Goal: Find specific fact: Find contact information

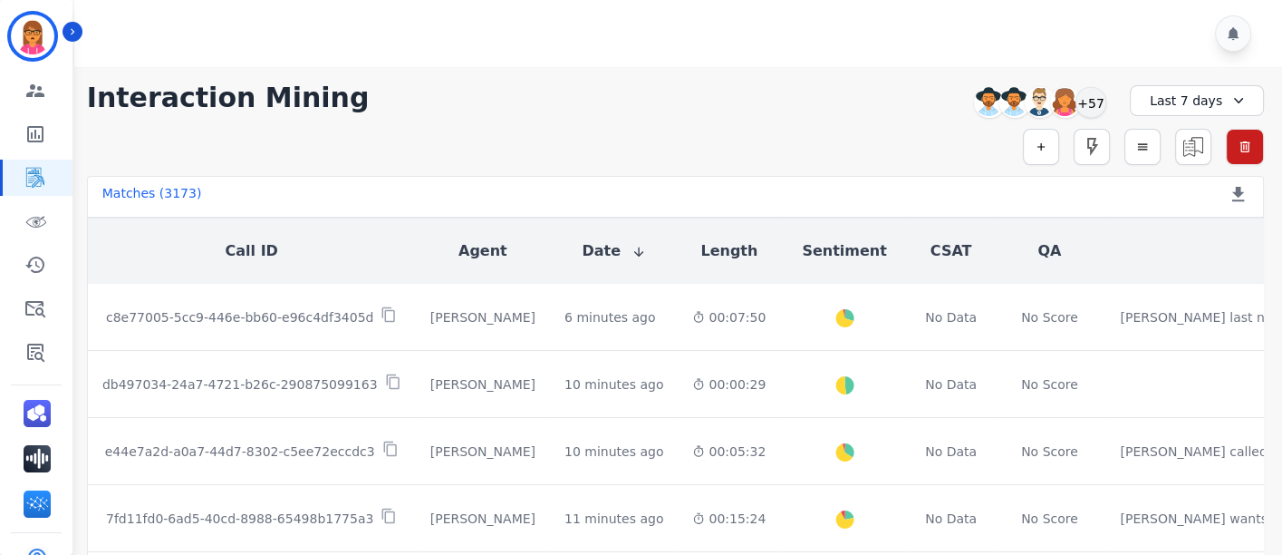
scroll to position [22, 0]
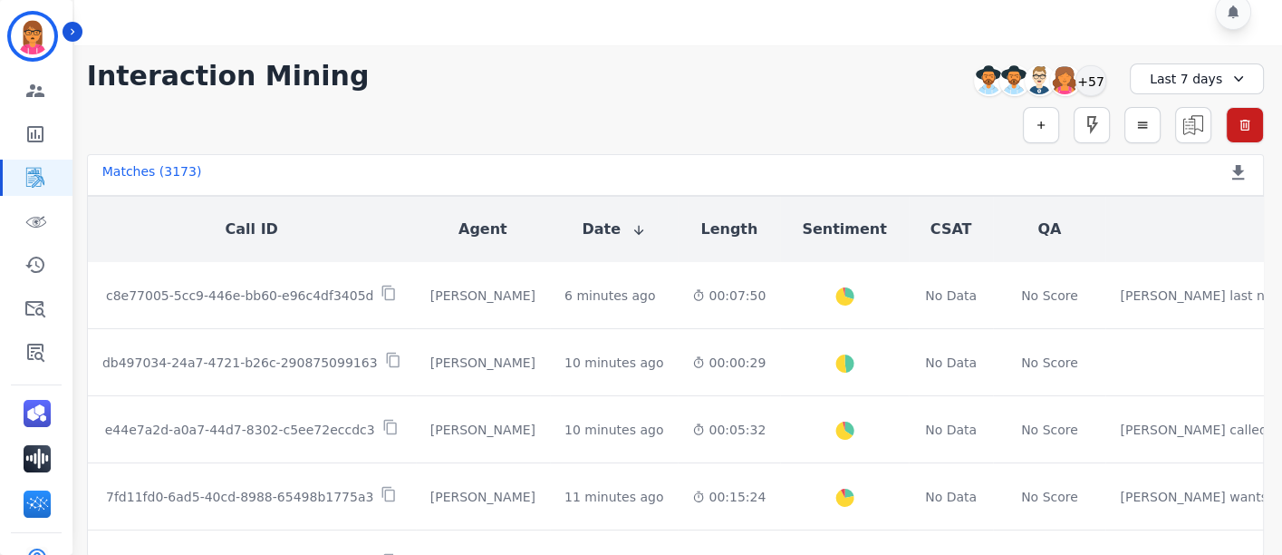
click at [1023, 120] on div "Simple Search Metric Search Advanced Search Saved Rules Clear Filters" at bounding box center [675, 125] width 1177 height 36
click at [1040, 120] on icon "button" at bounding box center [1041, 125] width 13 height 13
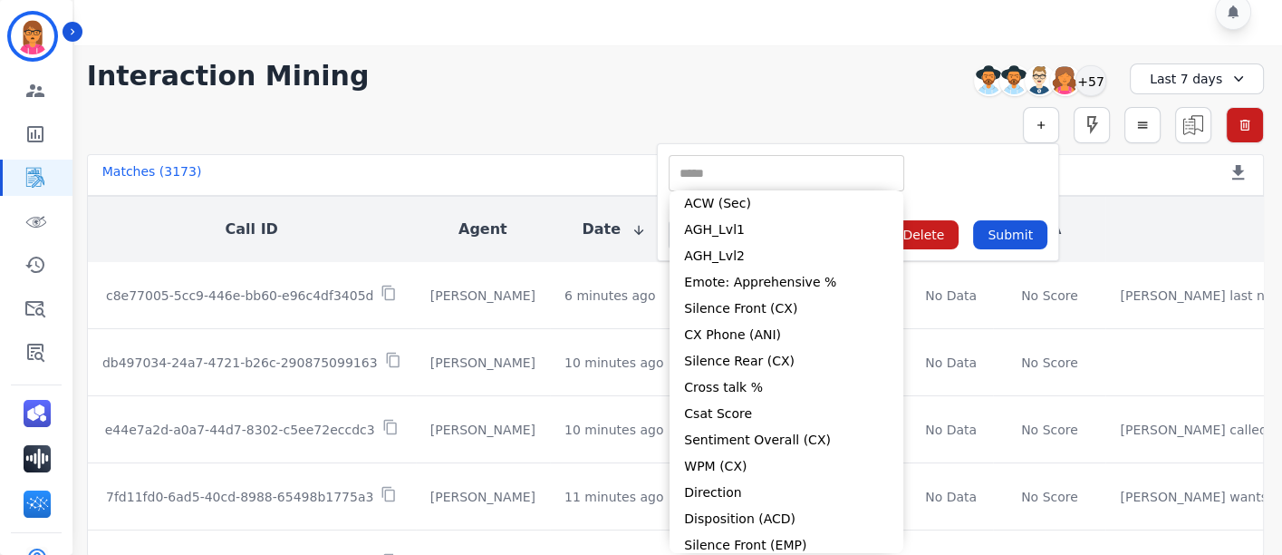
click at [802, 166] on input "selected options" at bounding box center [786, 173] width 227 height 19
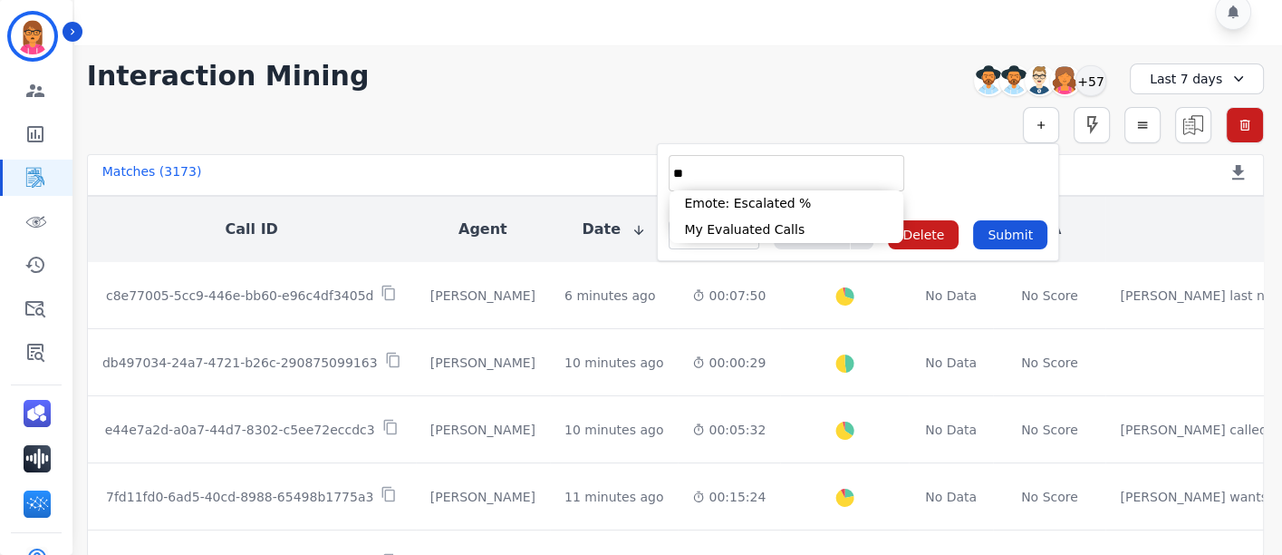
type input "*"
type input "**"
click at [733, 190] on li "Interaction ID" at bounding box center [787, 203] width 234 height 26
type input "**********"
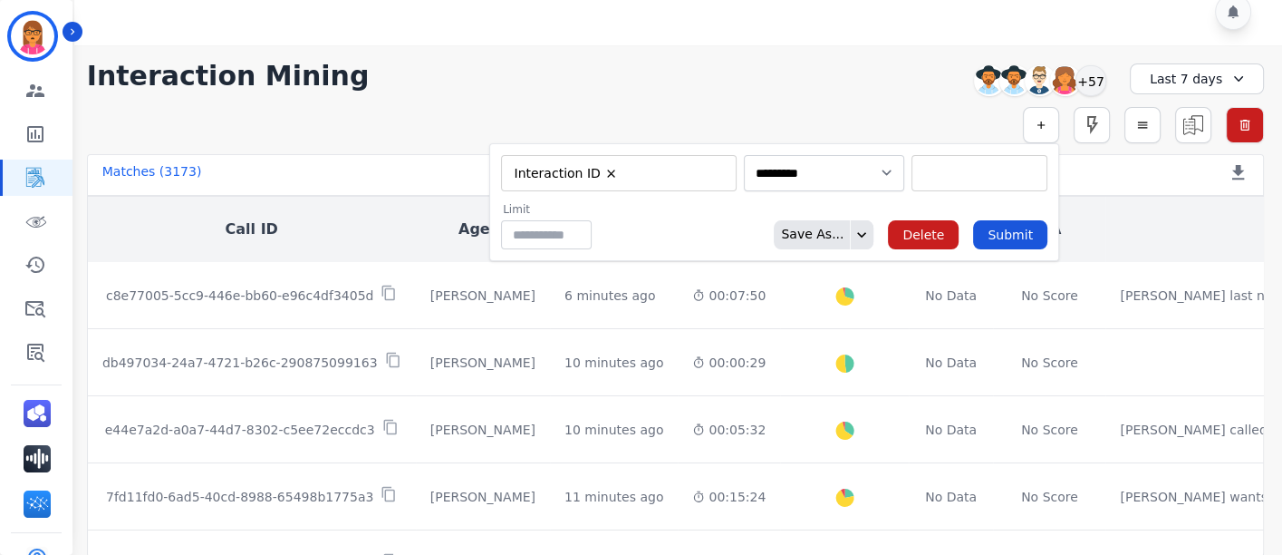
click at [952, 182] on div "** c8e77005-5cc9-446e-bb60-e96c4df3405d db497034-24a7-4721-b26c-290875099163 e4…" at bounding box center [980, 173] width 136 height 36
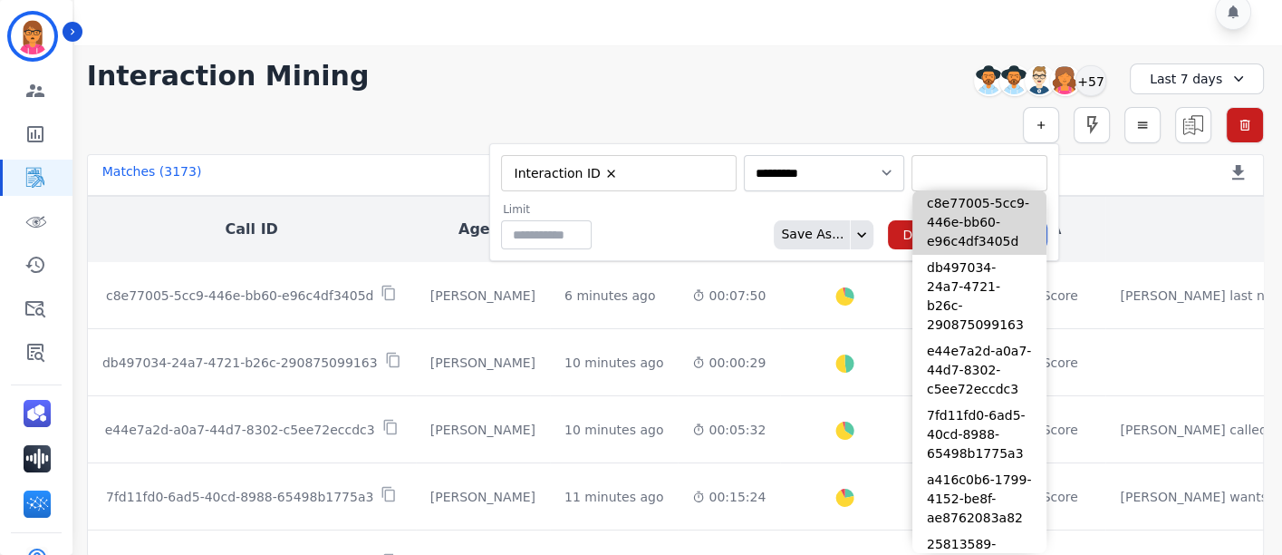
paste input "**********"
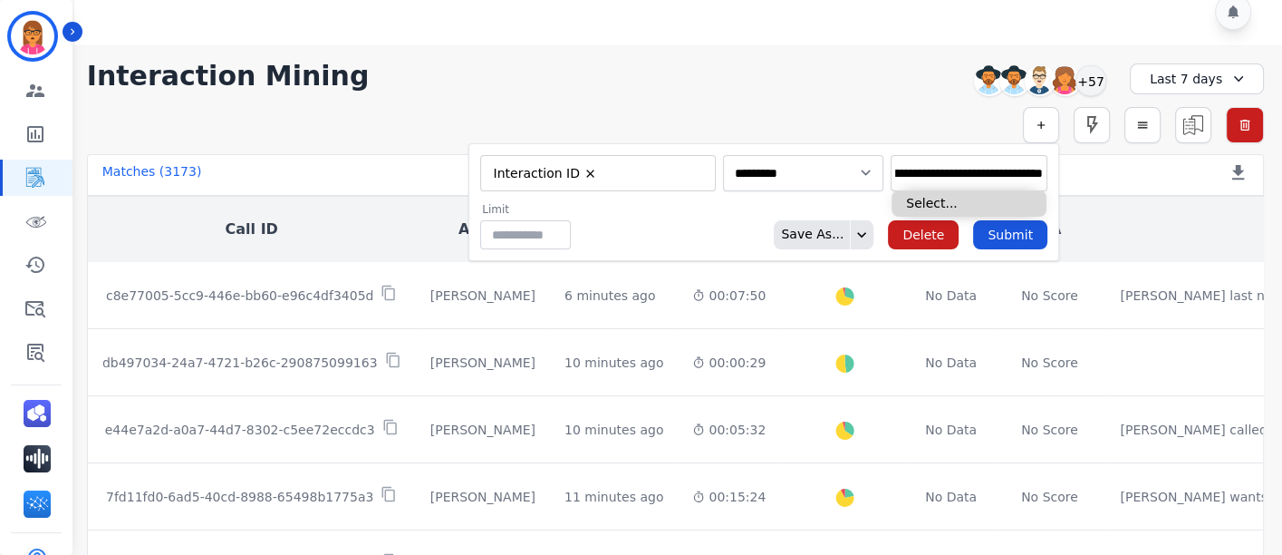
type input "**********"
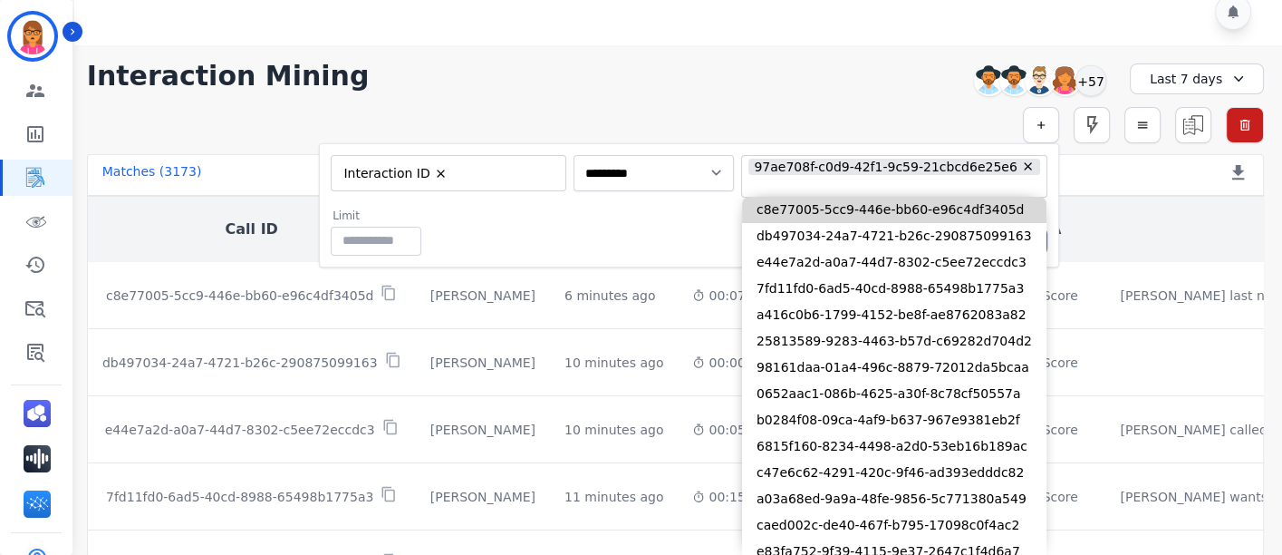
scroll to position [0, 0]
click at [696, 194] on div "**********" at bounding box center [689, 176] width 717 height 43
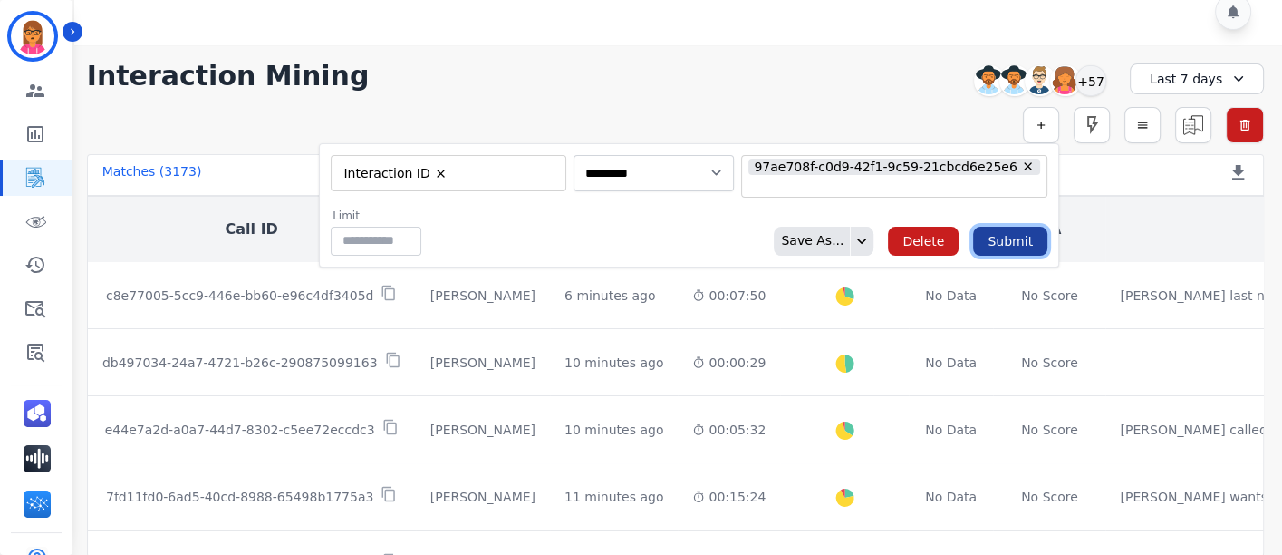
click at [1014, 244] on button "Submit" at bounding box center [1010, 241] width 74 height 29
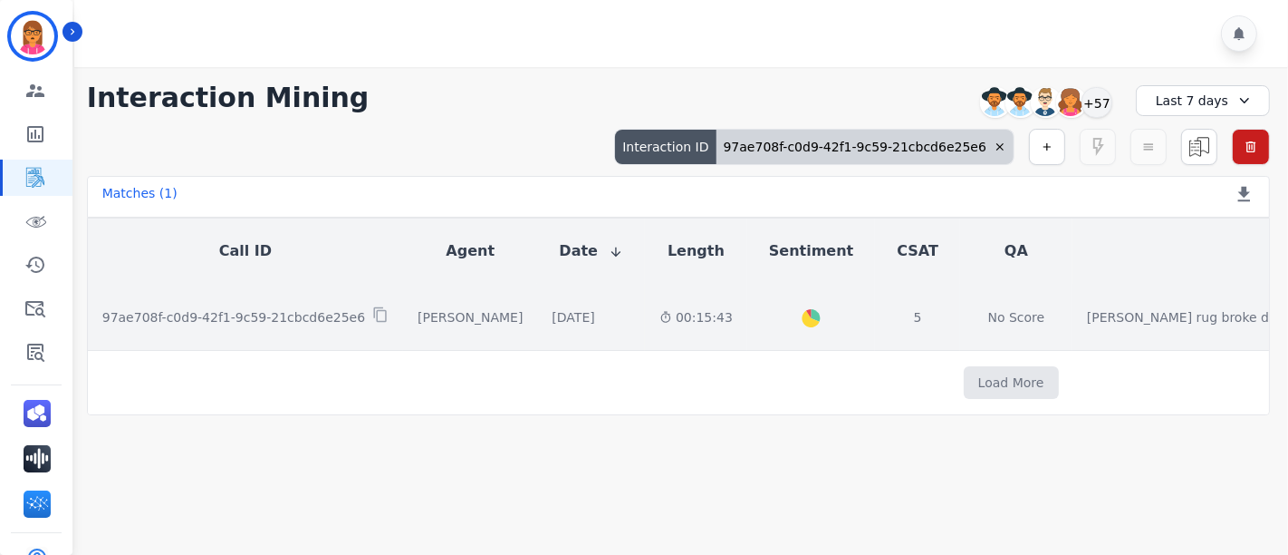
click at [671, 329] on td "00:15:43" at bounding box center [696, 317] width 102 height 67
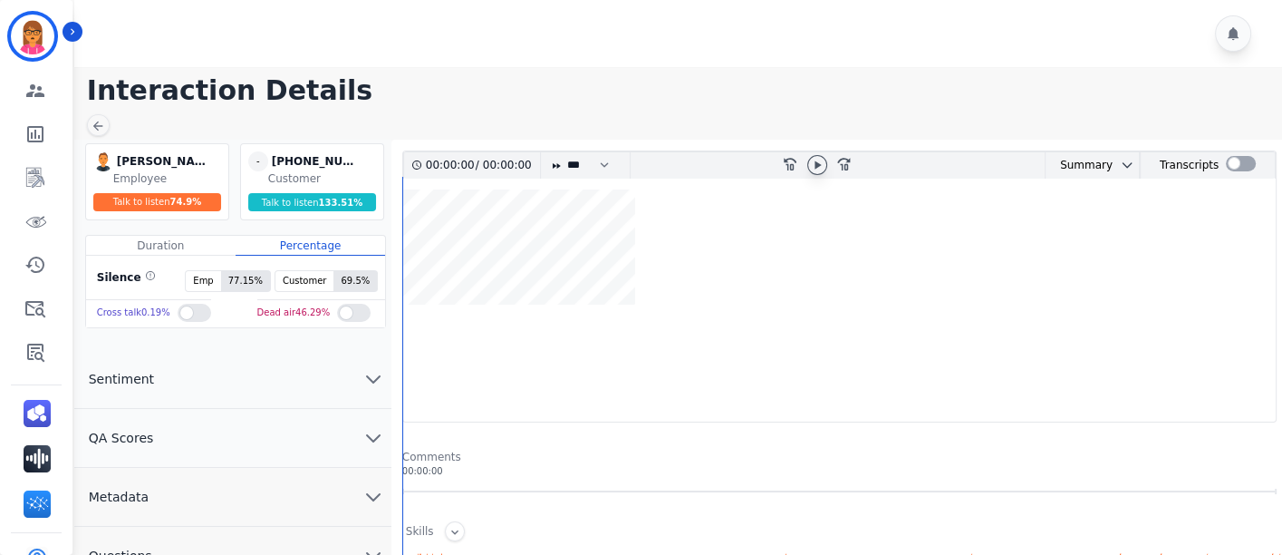
click at [814, 167] on icon at bounding box center [817, 165] width 14 height 14
click at [814, 167] on icon at bounding box center [817, 164] width 7 height 8
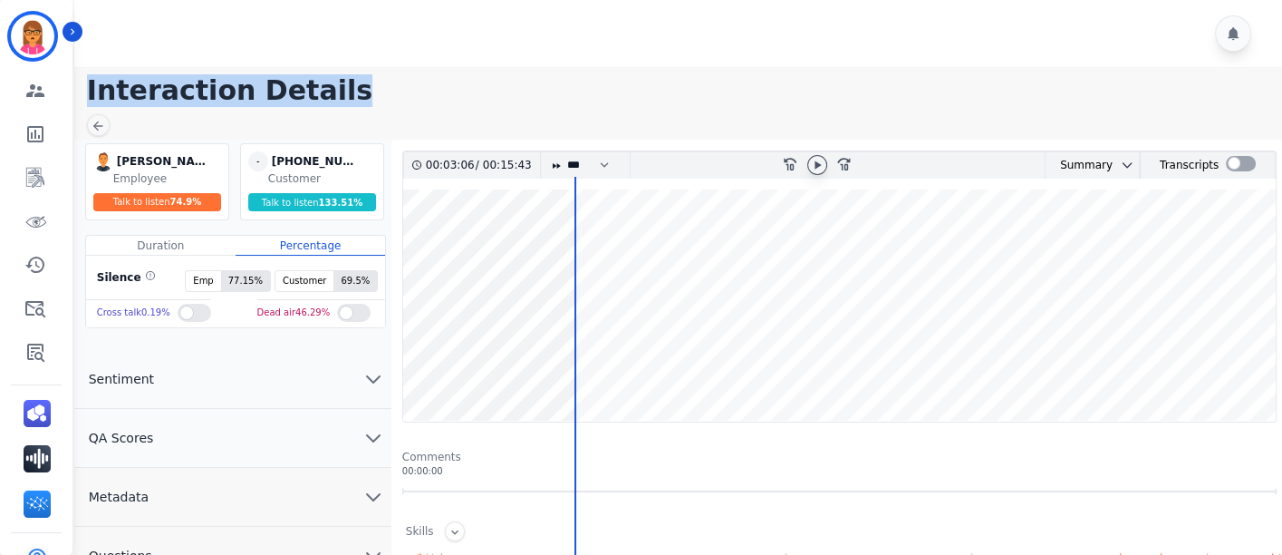
drag, startPoint x: 825, startPoint y: -24, endPoint x: 786, endPoint y: -57, distance: 50.7
click at [786, 0] on html "Alexis Hermoso ID: Alexis_Hermoso Engagement Team Metrics Interaction Mining Vi…" at bounding box center [641, 487] width 1282 height 975
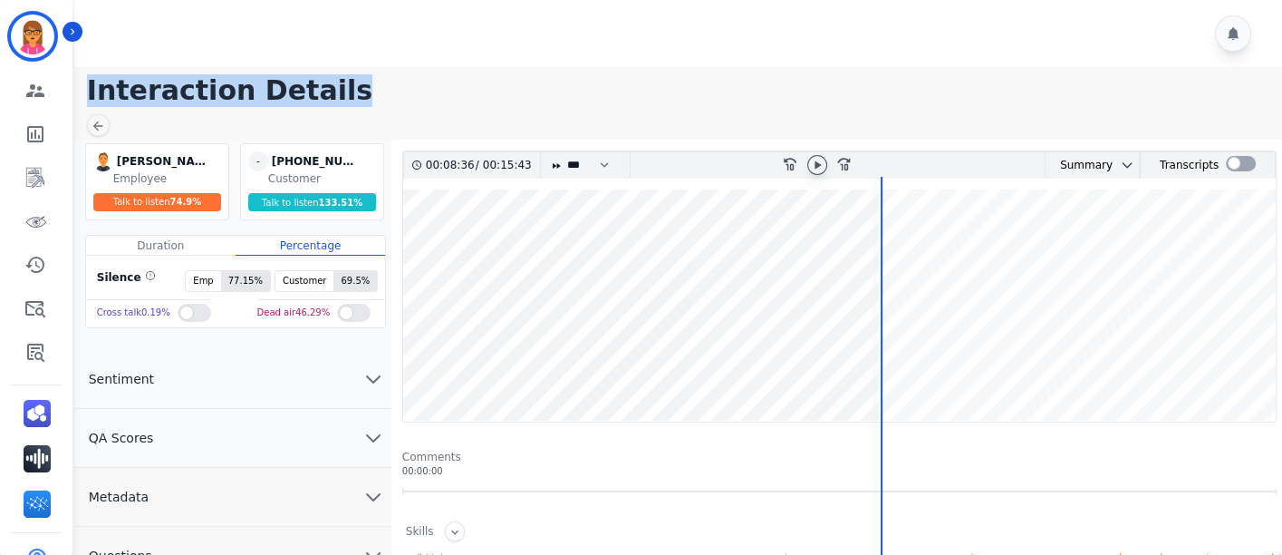
click at [828, 253] on wave at bounding box center [839, 305] width 873 height 232
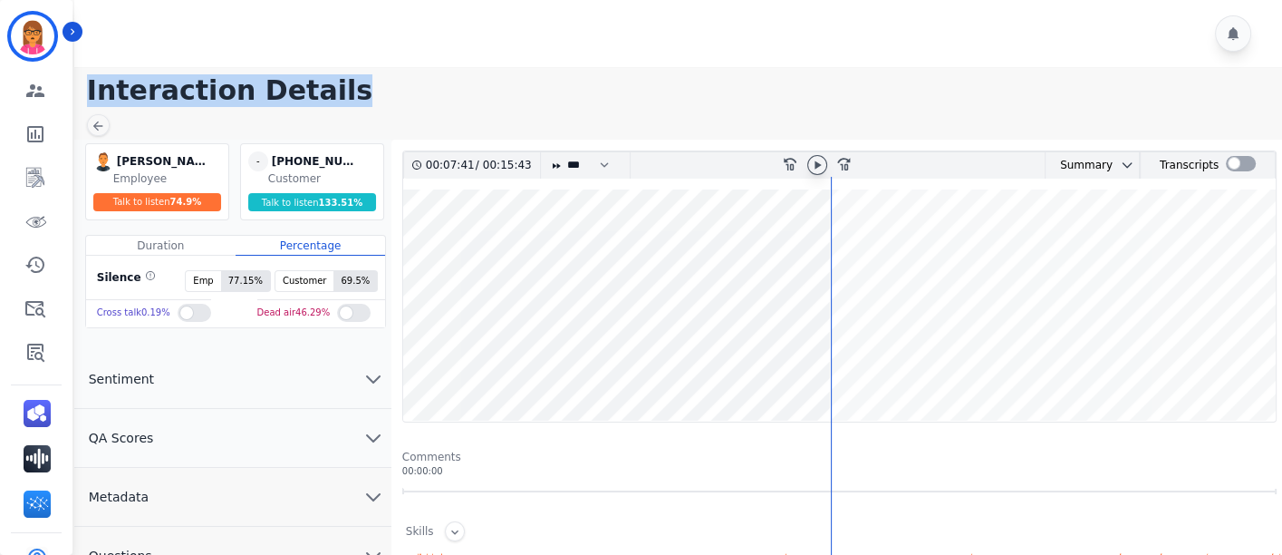
click at [766, 252] on wave at bounding box center [839, 305] width 873 height 232
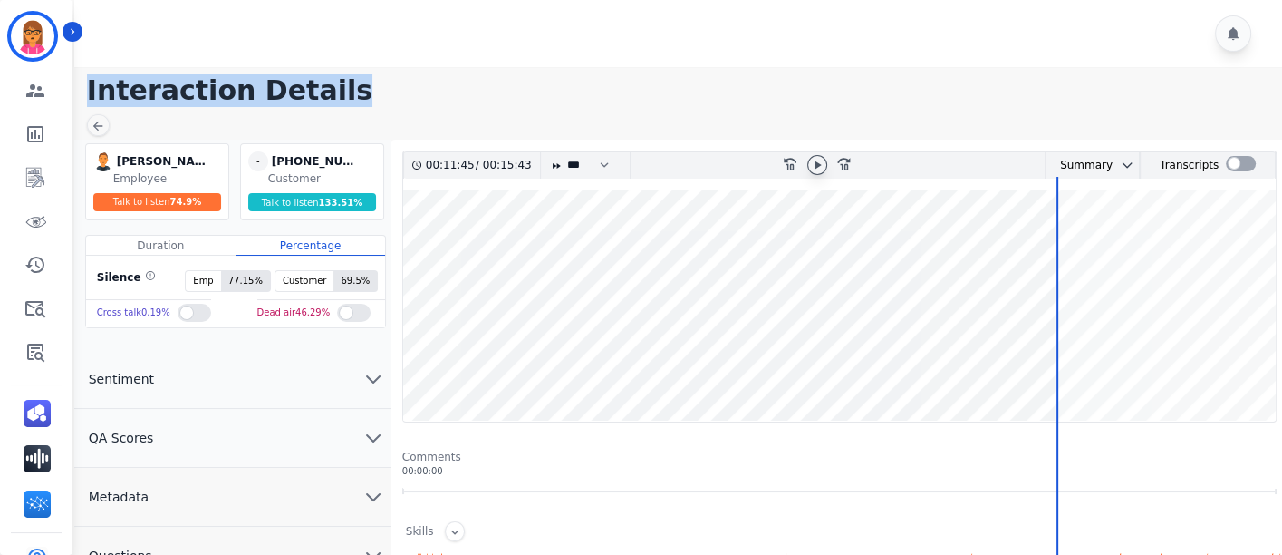
click at [468, 67] on main "Interaction Details Richie Ponce Richie Ponce Employee Talk to listen 74.9 % - …" at bounding box center [675, 554] width 1213 height 975
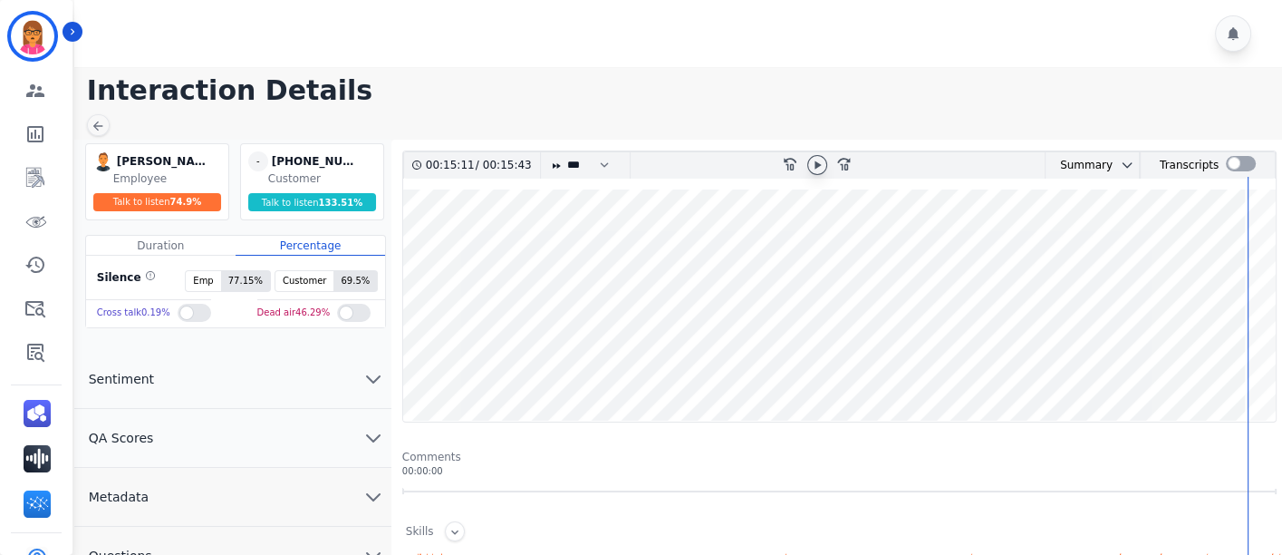
click at [655, 267] on wave at bounding box center [839, 305] width 873 height 232
click at [1236, 161] on div at bounding box center [1241, 163] width 30 height 15
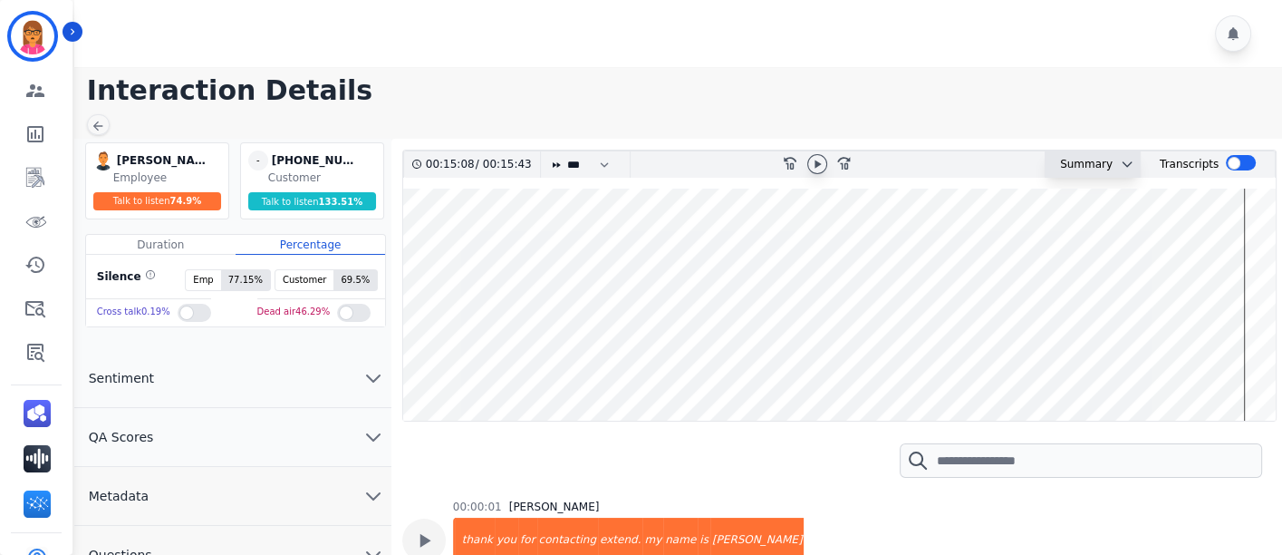
click at [1115, 155] on div "AI Summary Secure Pad Scott's rug broke down. He filed a claim with bed bath be…" at bounding box center [1124, 164] width 22 height 26
click at [1123, 164] on icon "chevron down" at bounding box center [1127, 164] width 8 height 5
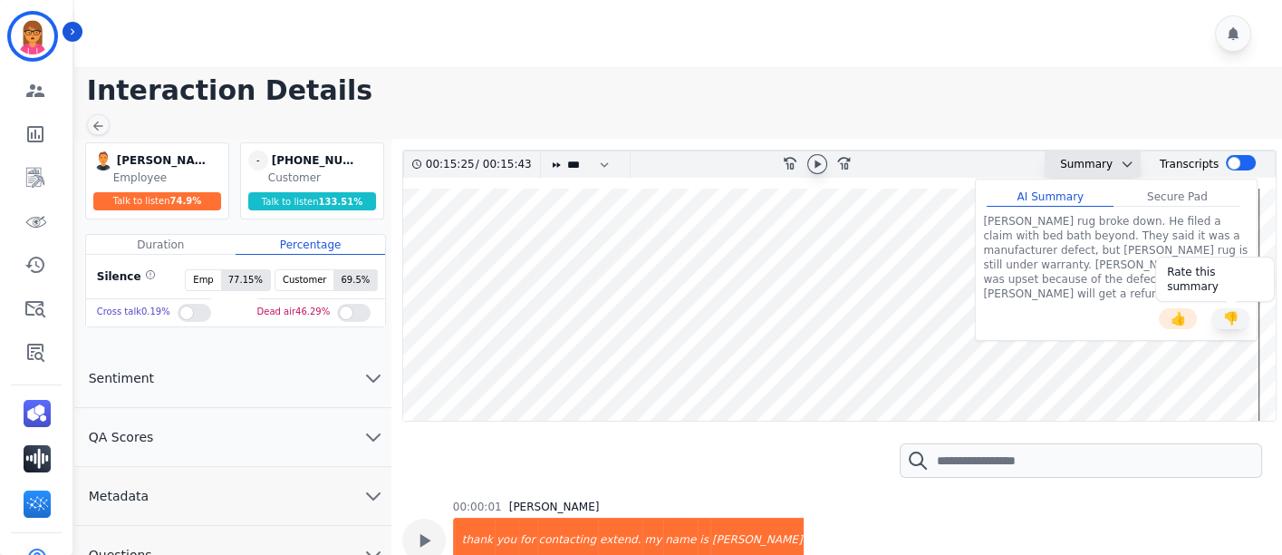
click at [1237, 308] on button "👎" at bounding box center [1230, 318] width 38 height 21
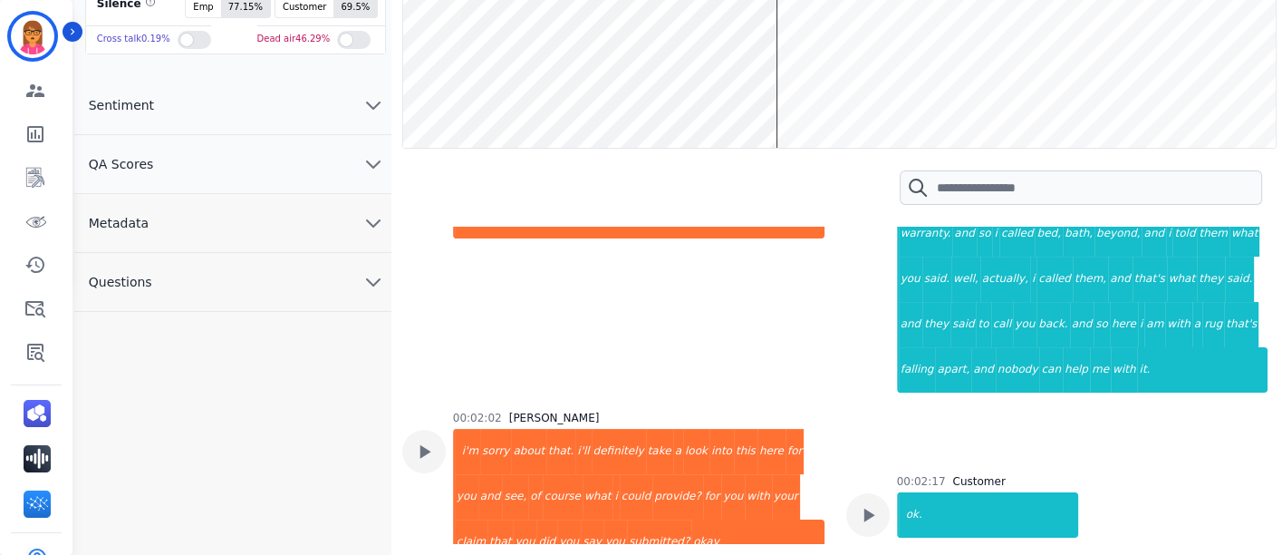
scroll to position [999, 0]
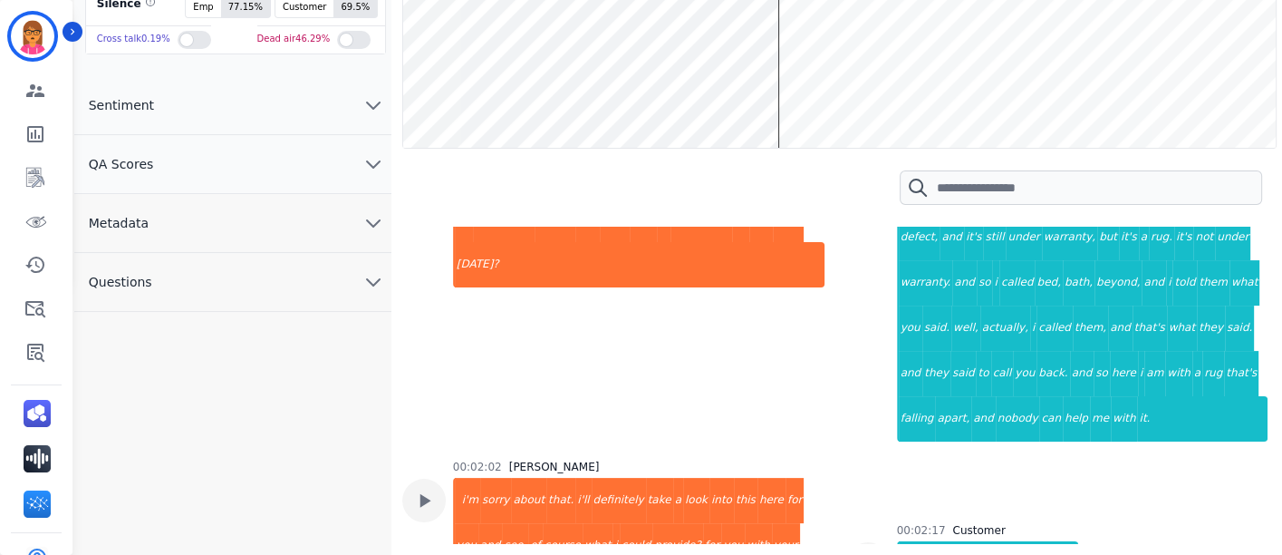
click at [606, 89] on wave at bounding box center [839, 32] width 873 height 232
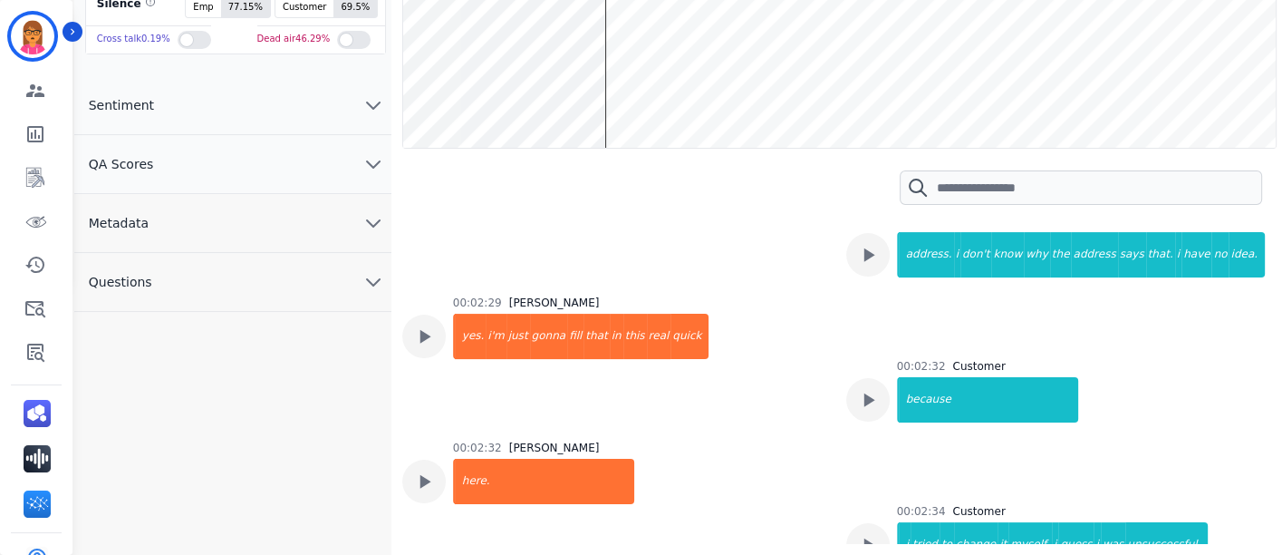
scroll to position [1791, 0]
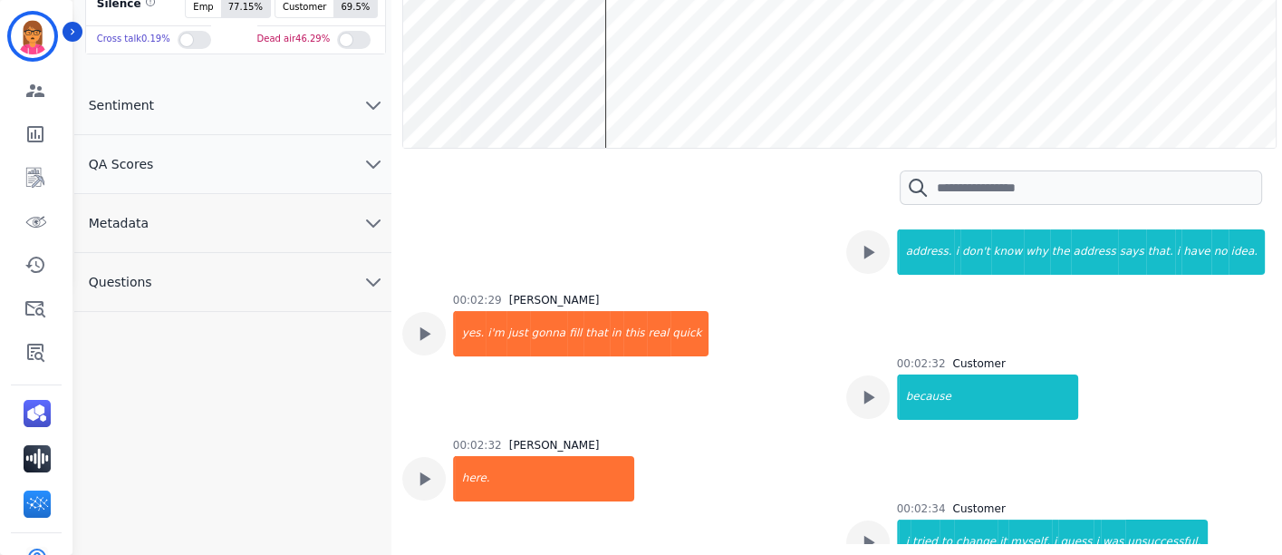
click at [598, 92] on wave at bounding box center [839, 32] width 873 height 232
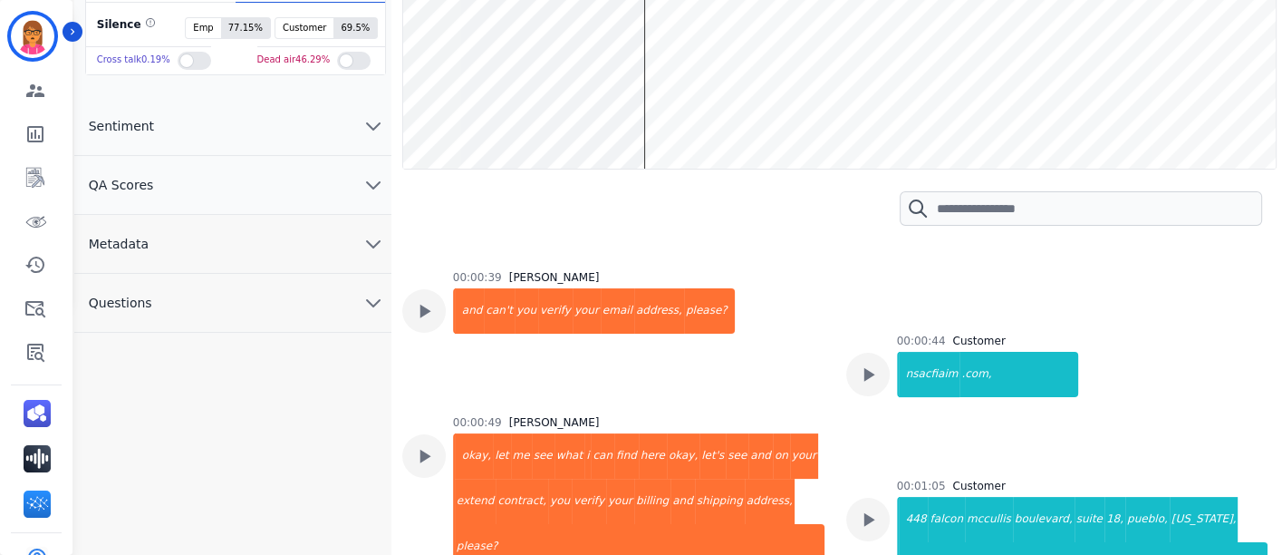
scroll to position [273, 0]
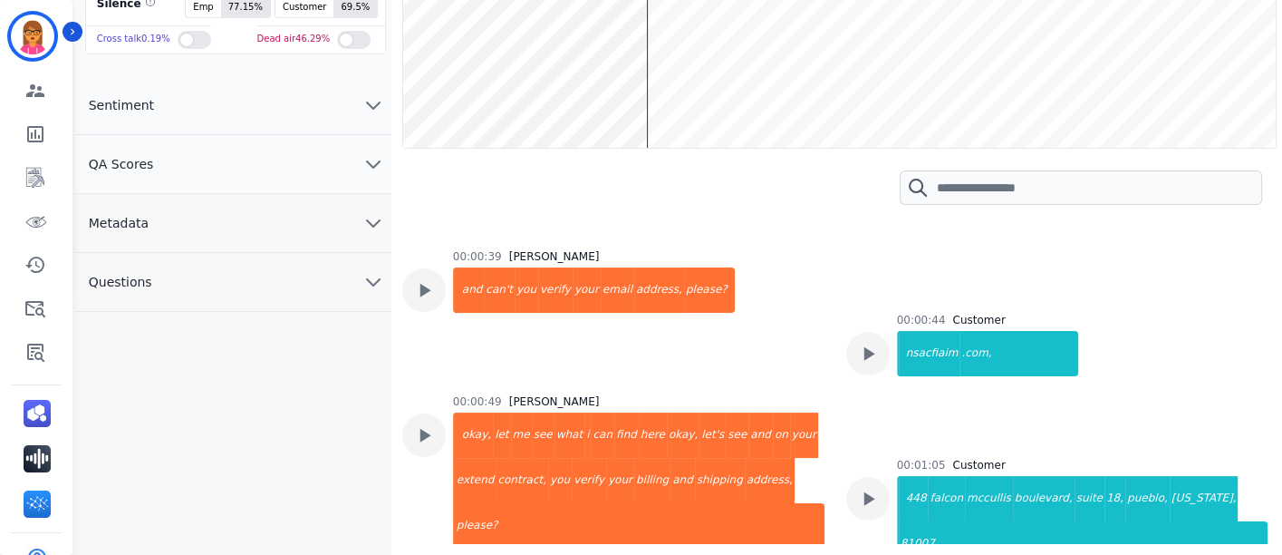
click at [644, 88] on wave at bounding box center [839, 32] width 873 height 232
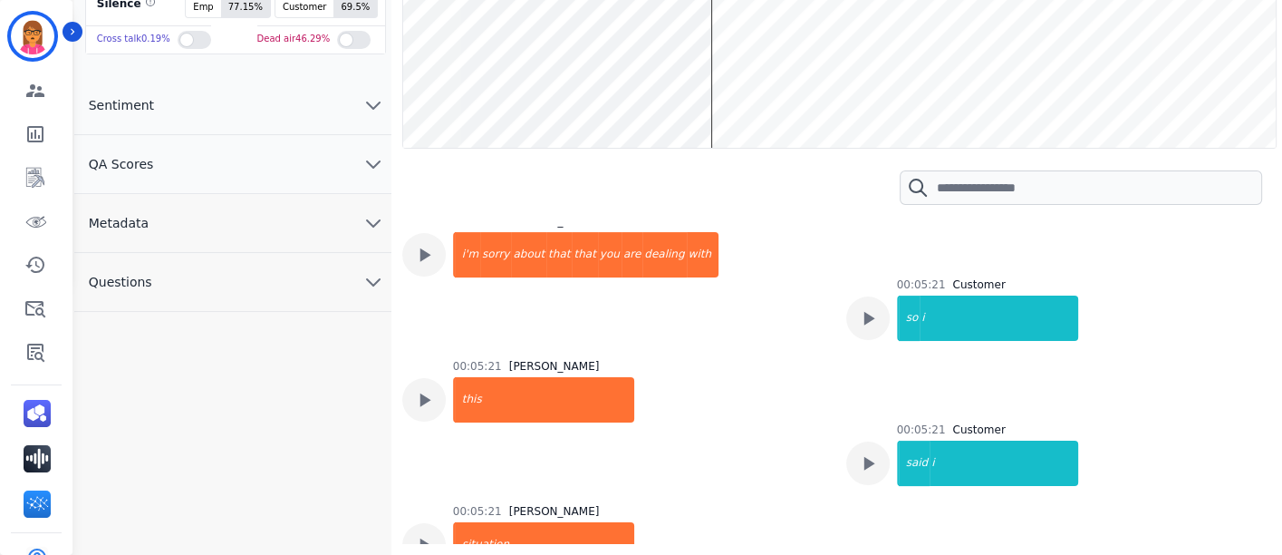
scroll to position [3380, 0]
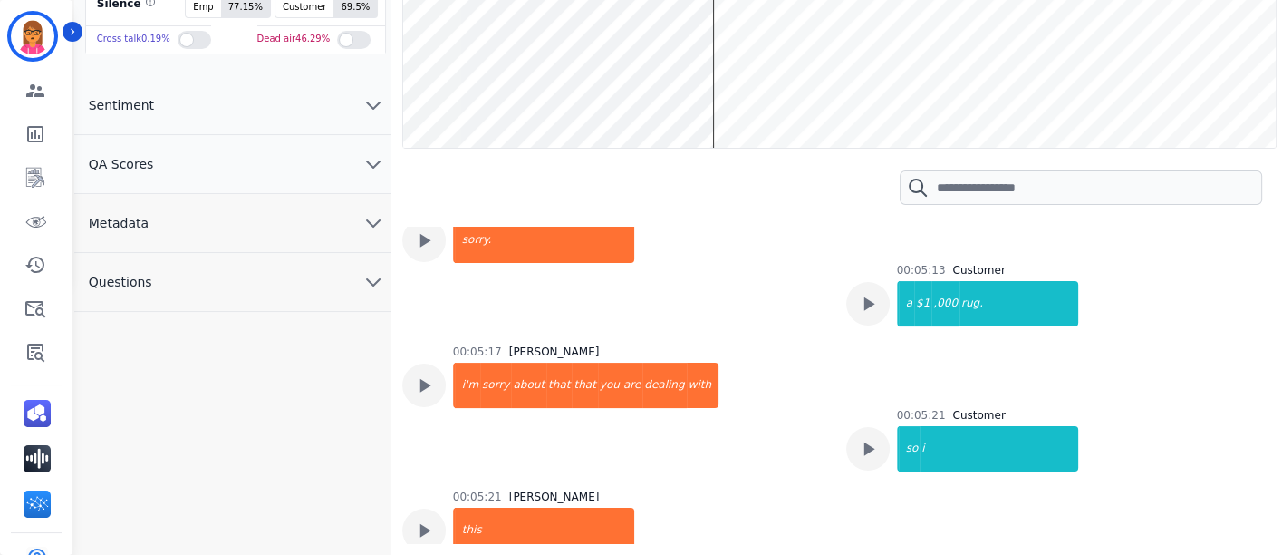
click at [707, 85] on wave at bounding box center [839, 32] width 873 height 232
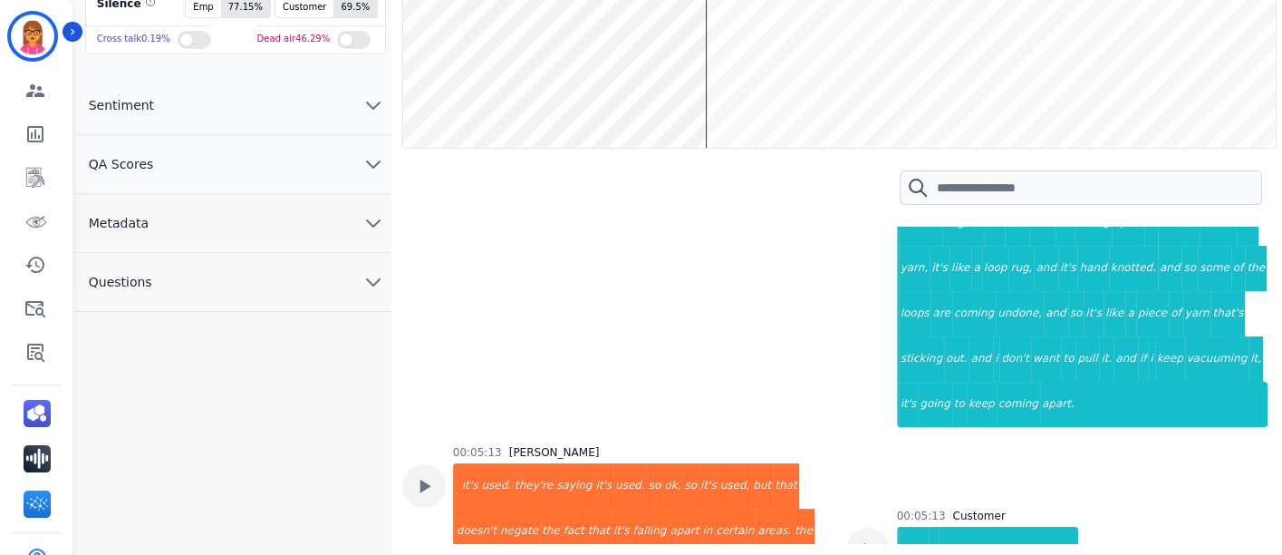
scroll to position [2805, 0]
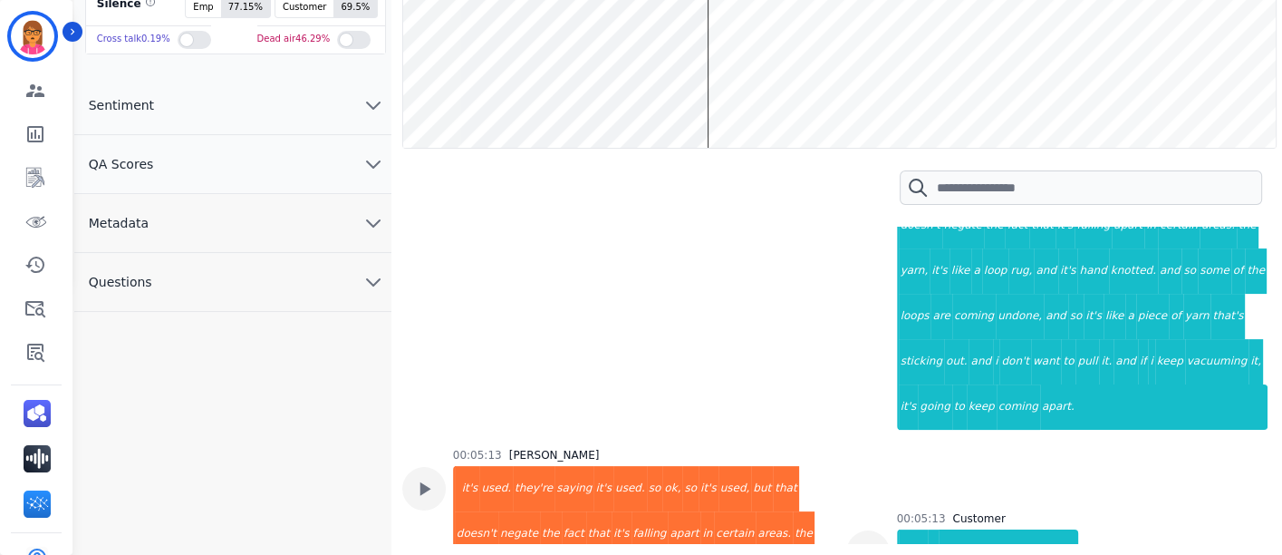
click at [710, 91] on wave at bounding box center [839, 32] width 873 height 232
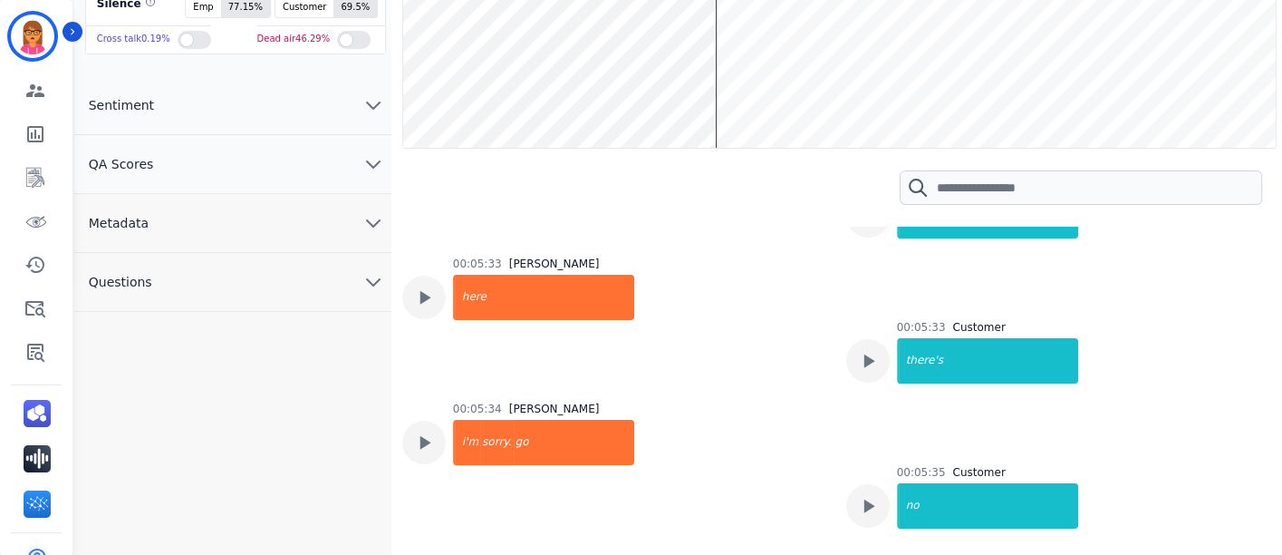
scroll to position [4091, 0]
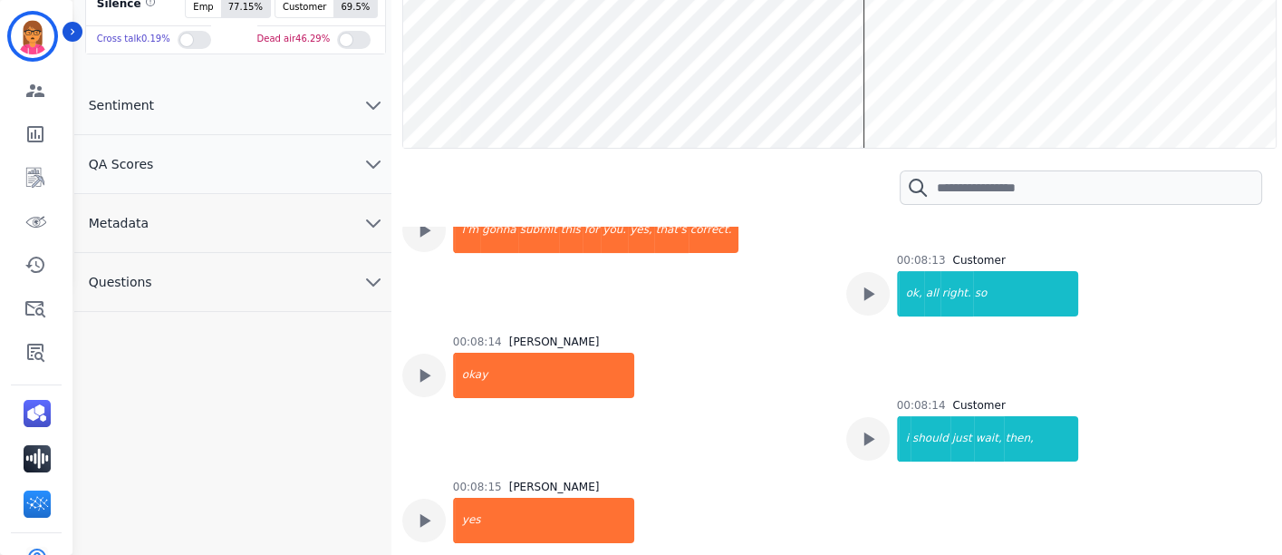
scroll to position [72, 0]
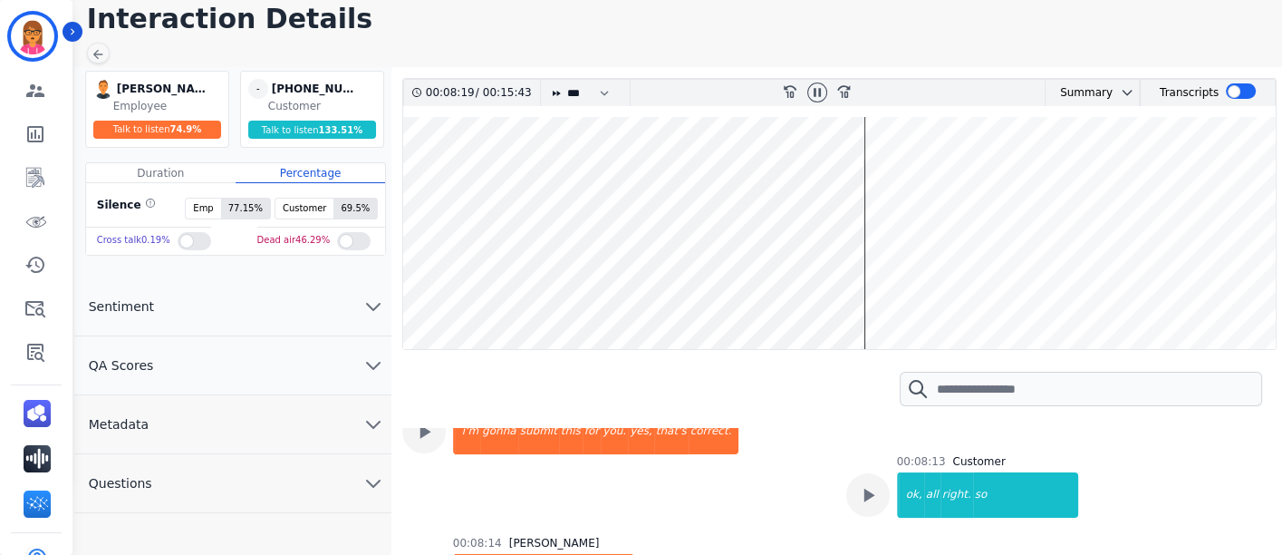
click at [809, 173] on wave at bounding box center [839, 233] width 873 height 232
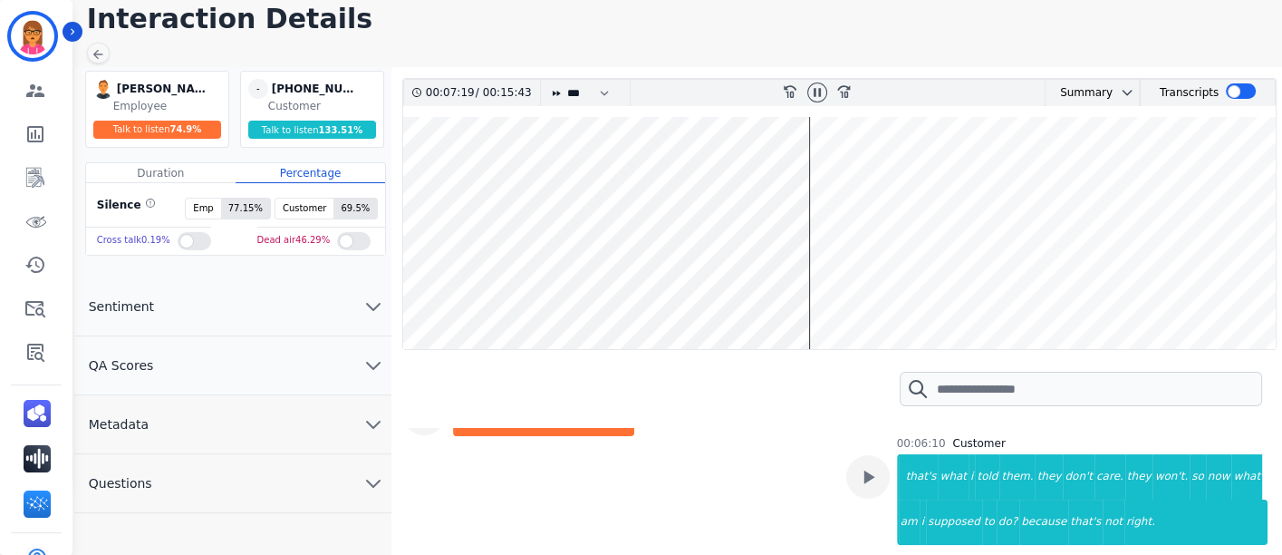
scroll to position [4908, 0]
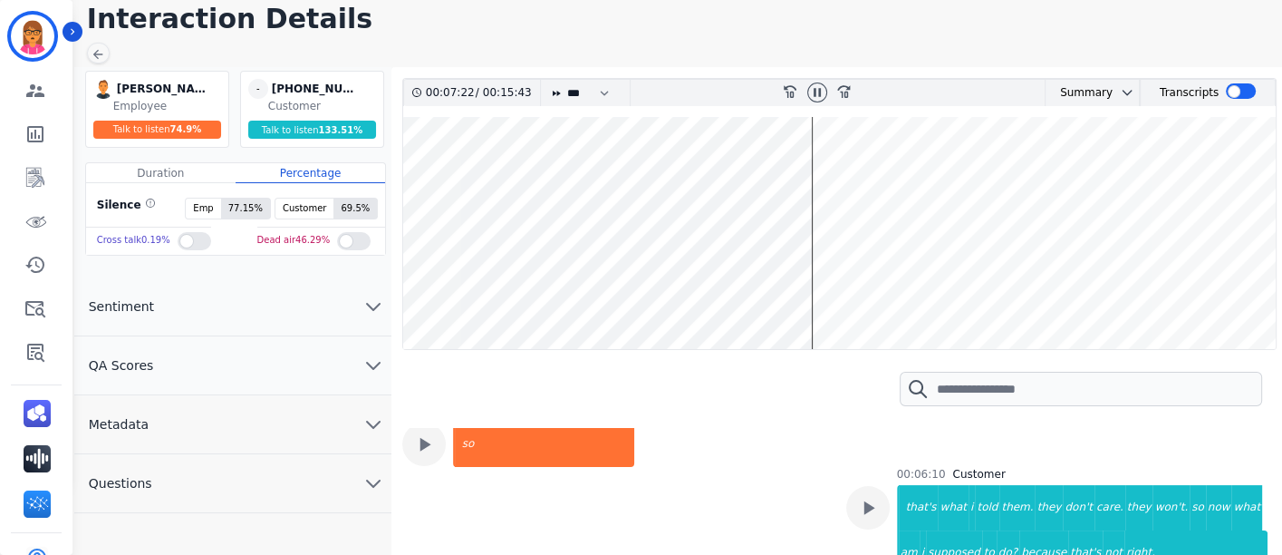
click at [813, 294] on wave at bounding box center [839, 233] width 873 height 232
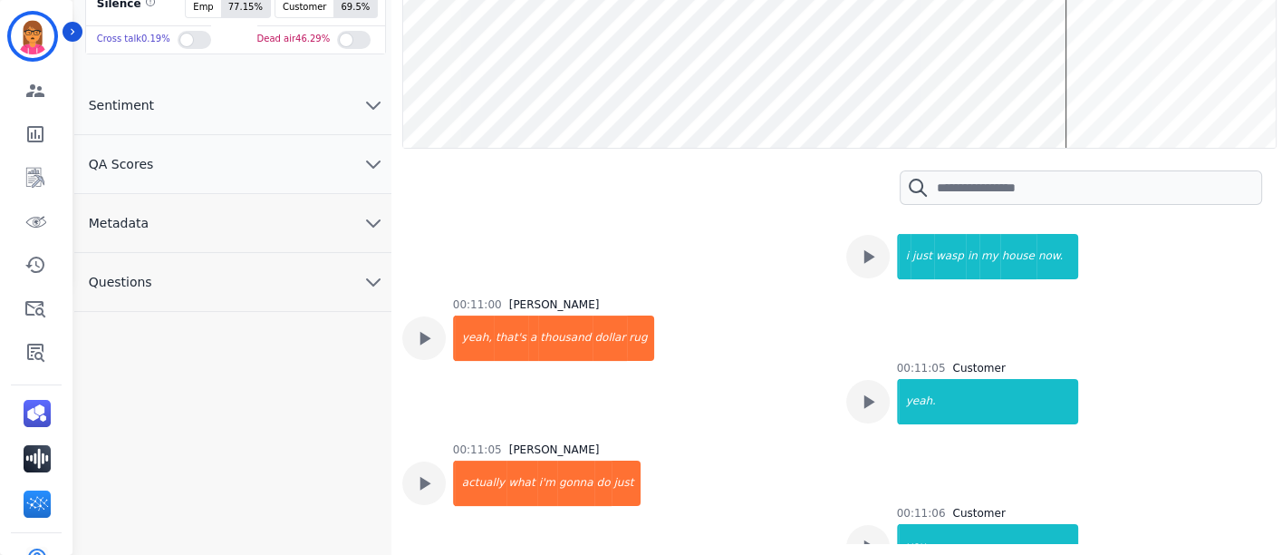
scroll to position [14438, 0]
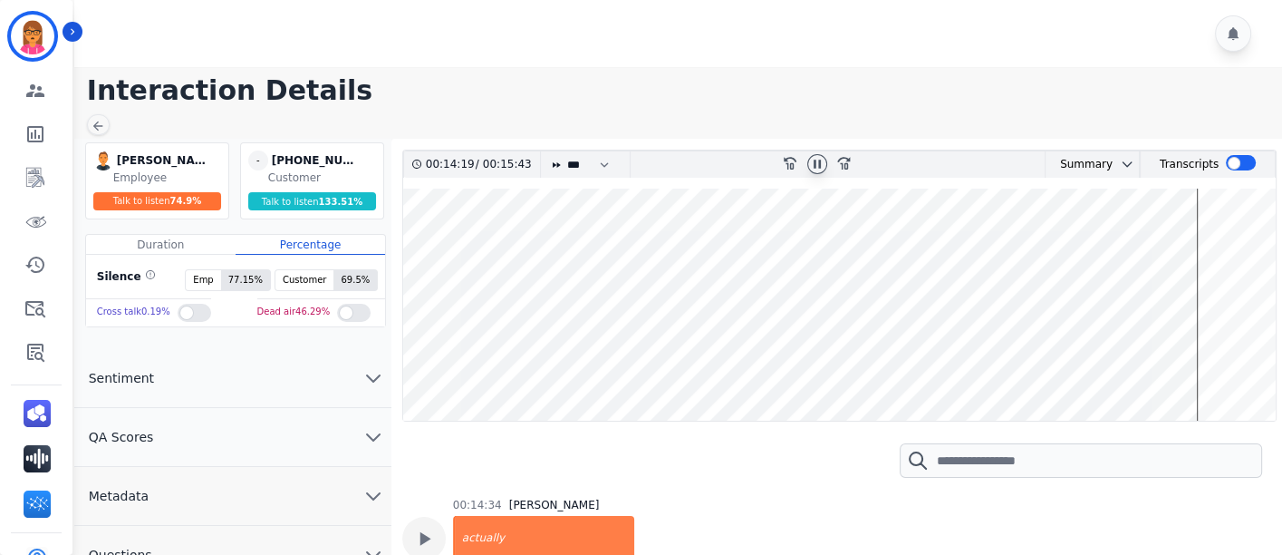
click at [815, 164] on icon at bounding box center [817, 164] width 7 height 8
click at [318, 166] on div "[PHONE_NUMBER]" at bounding box center [317, 160] width 91 height 20
click at [318, 164] on div "[PHONE_NUMBER]" at bounding box center [317, 160] width 91 height 20
copy div "[PHONE_NUMBER]"
